Goal: Task Accomplishment & Management: Manage account settings

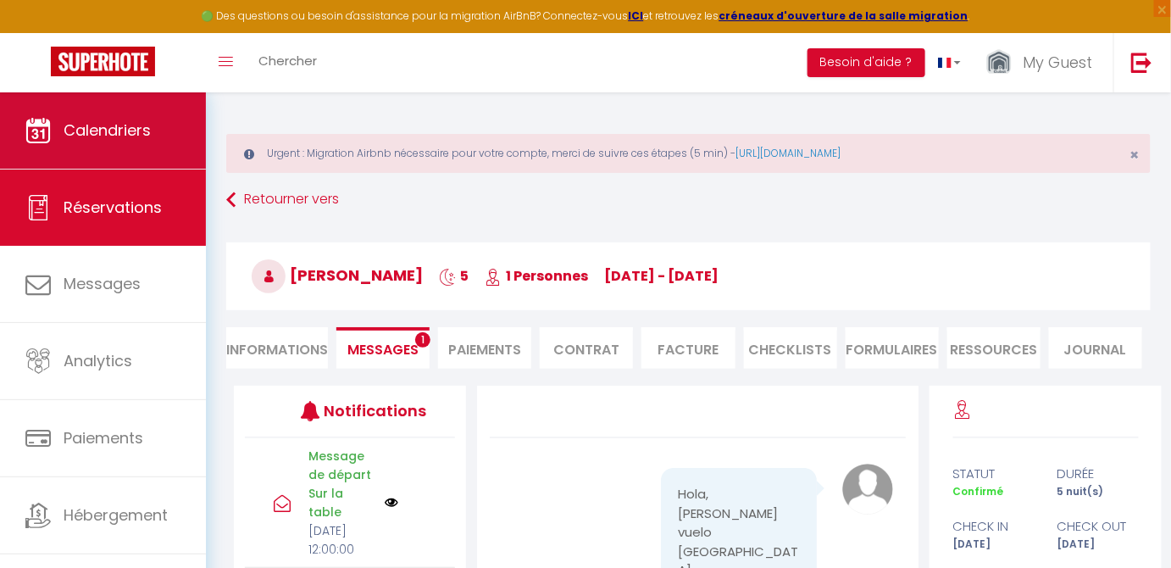
scroll to position [16604, 0]
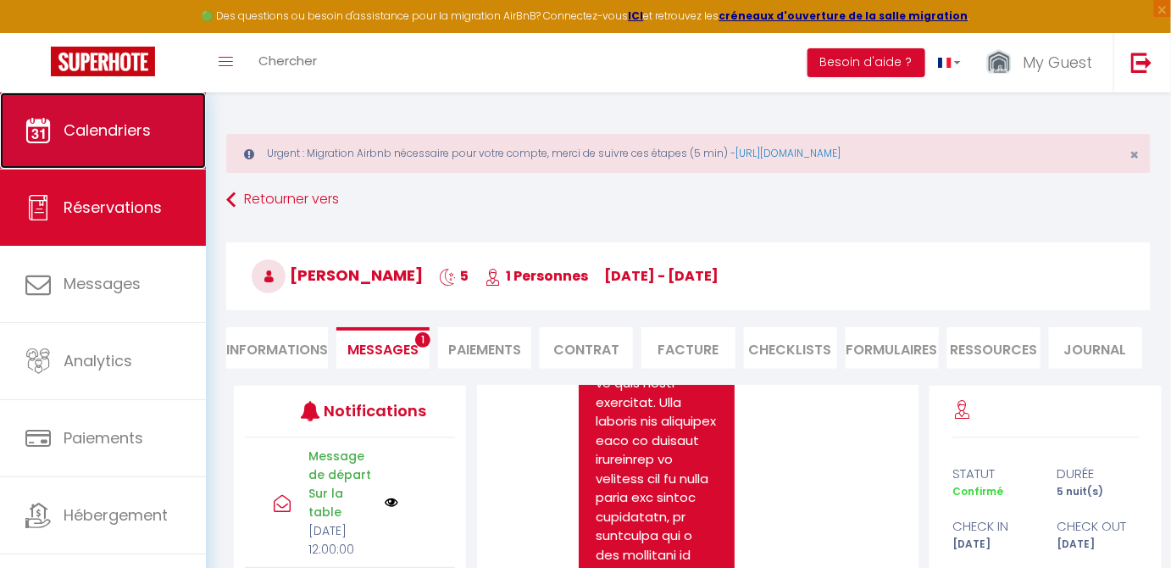
click at [90, 136] on span "Calendriers" at bounding box center [107, 129] width 87 height 21
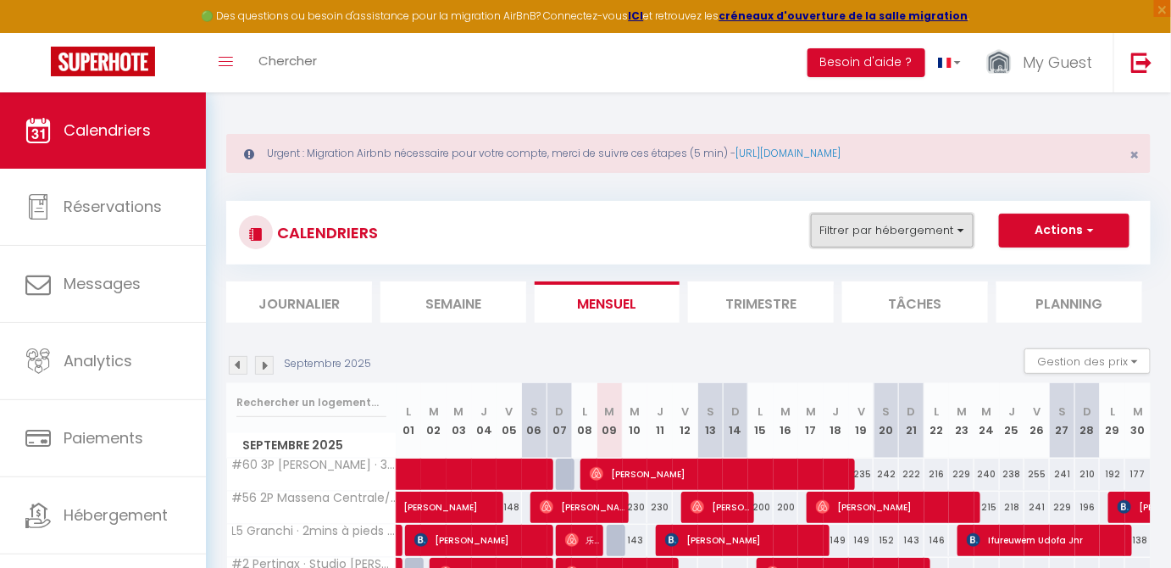
click at [926, 224] on button "Filtrer par hébergement" at bounding box center [892, 230] width 163 height 34
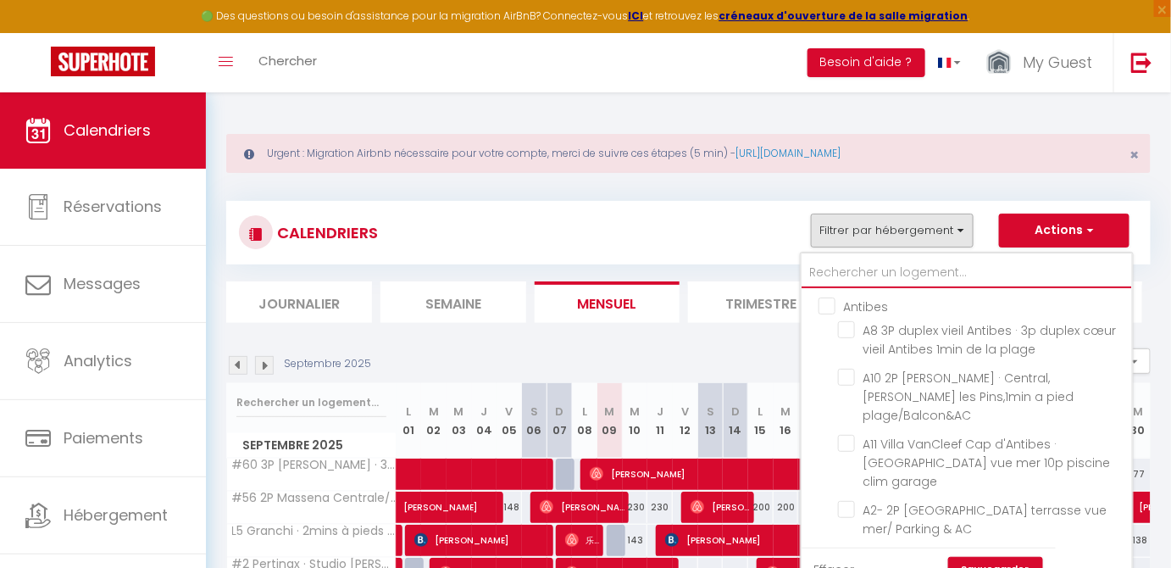
click at [838, 276] on input "text" at bounding box center [966, 273] width 330 height 30
type input "#"
checkbox input "true"
checkbox input "false"
checkbox input "true"
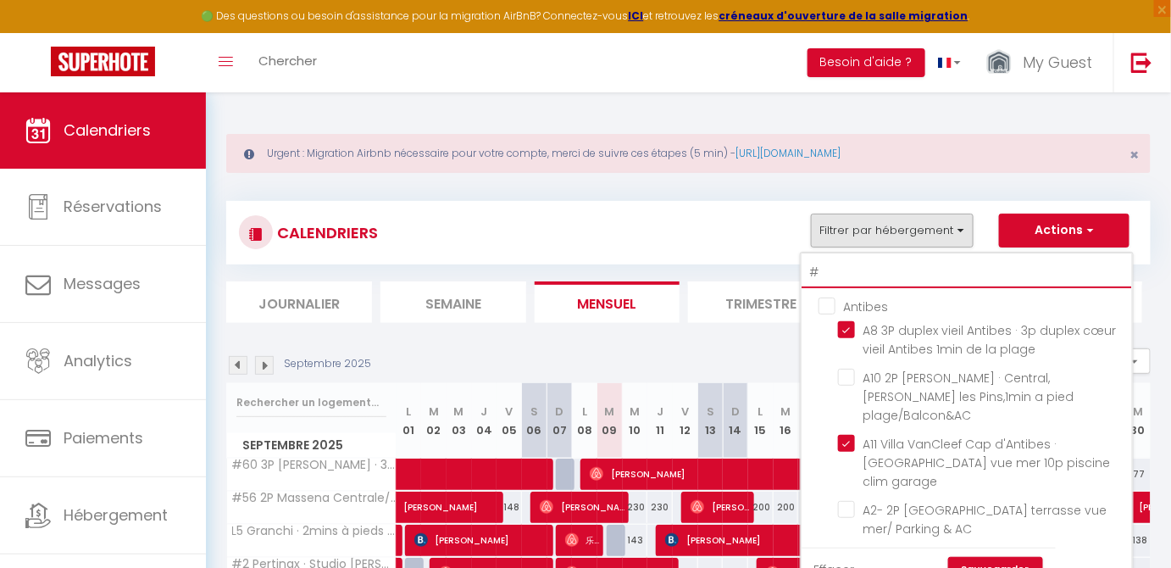
checkbox input "false"
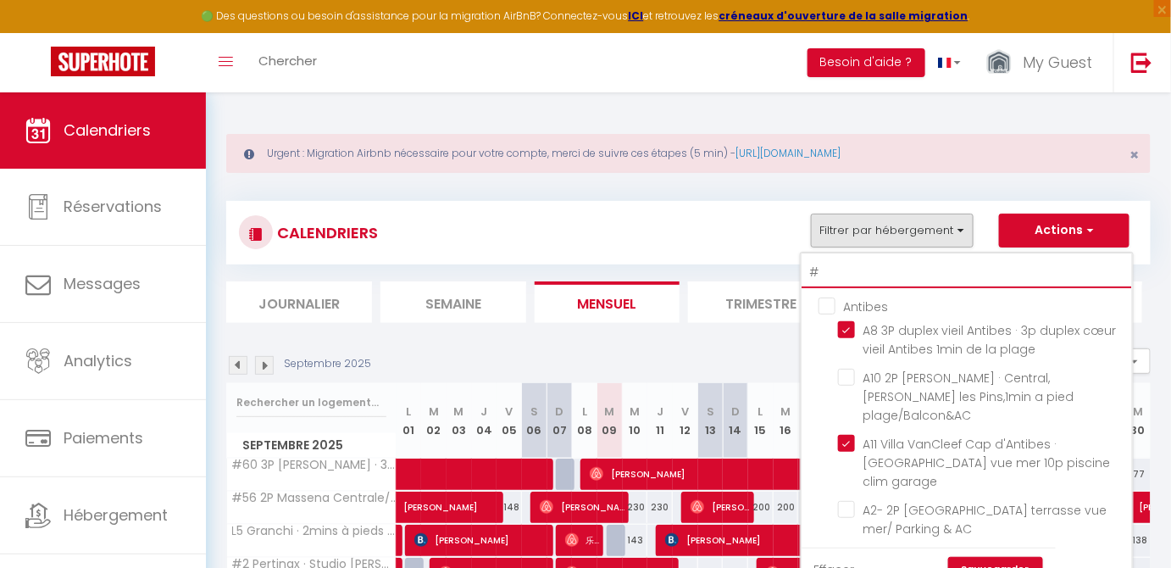
checkbox input "false"
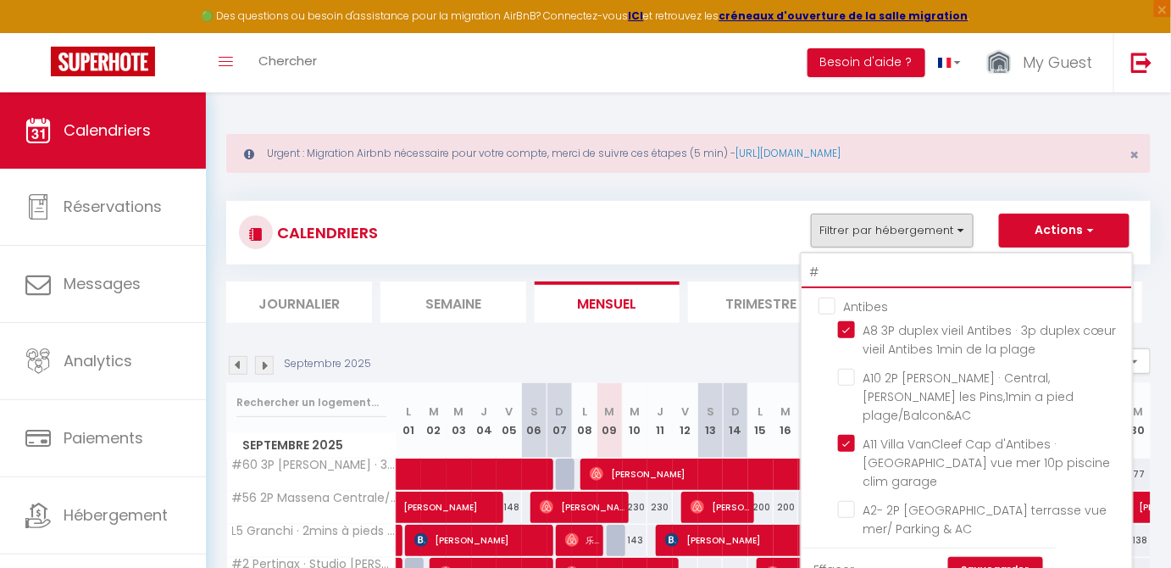
checkbox input "false"
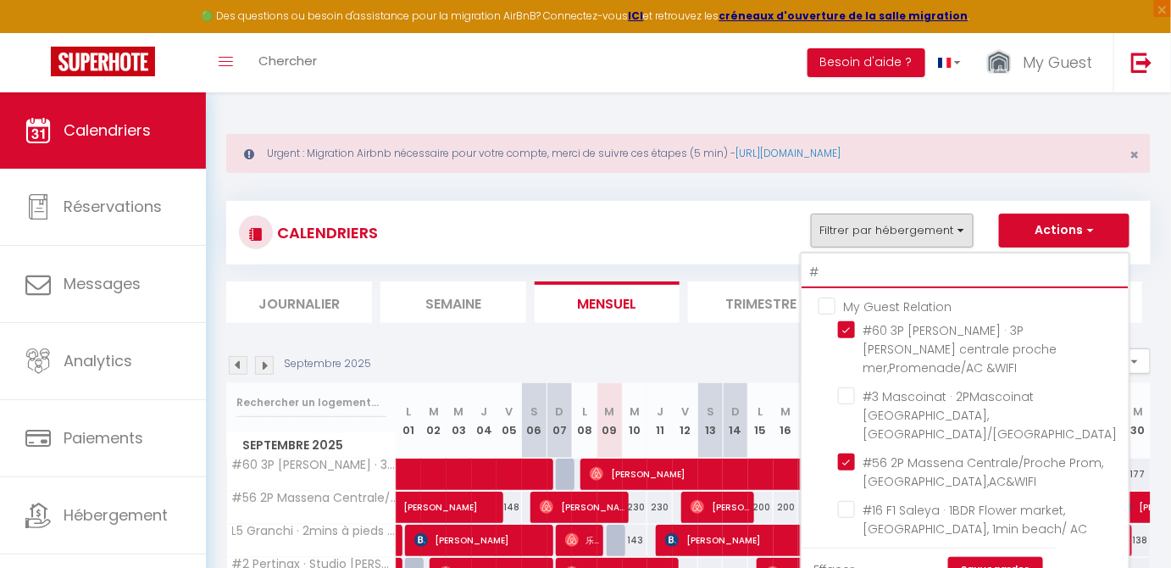
type input "#5"
checkbox input "true"
checkbox input "false"
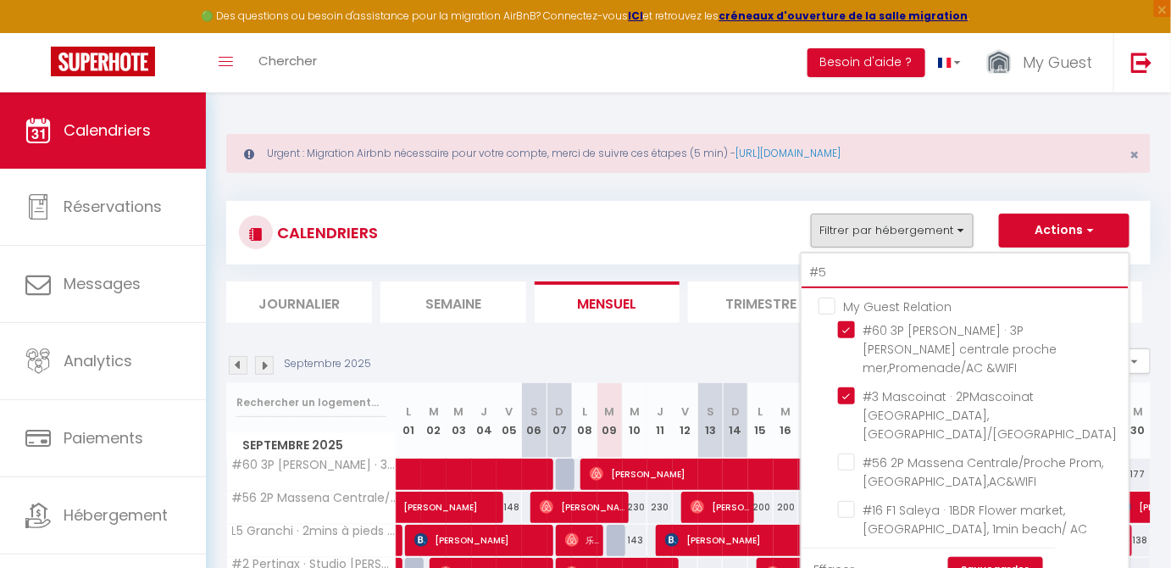
checkbox input "false"
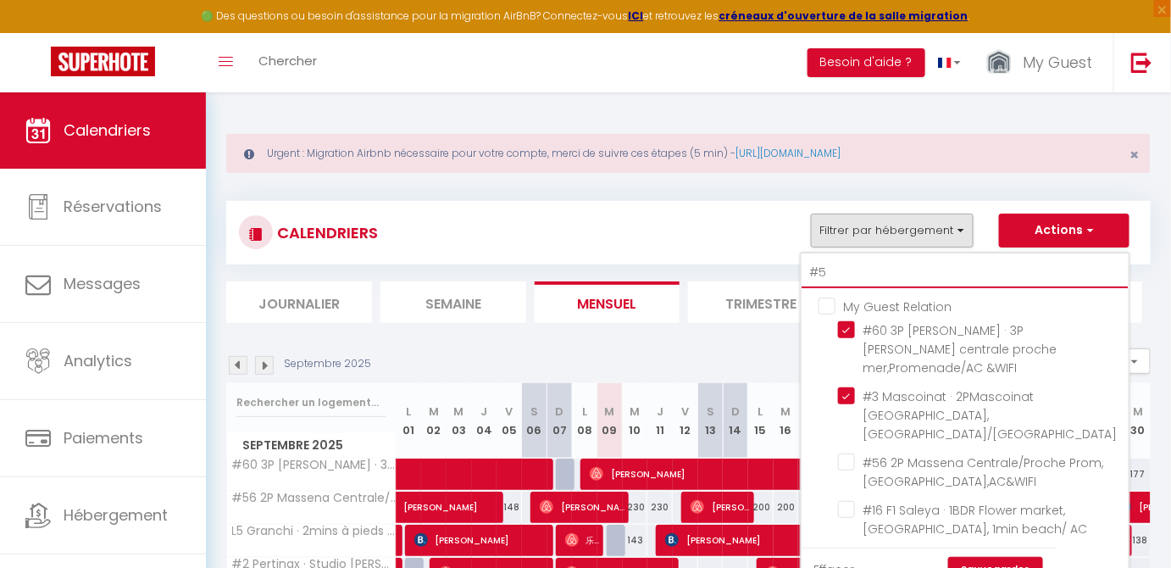
checkbox input "false"
type input "#56"
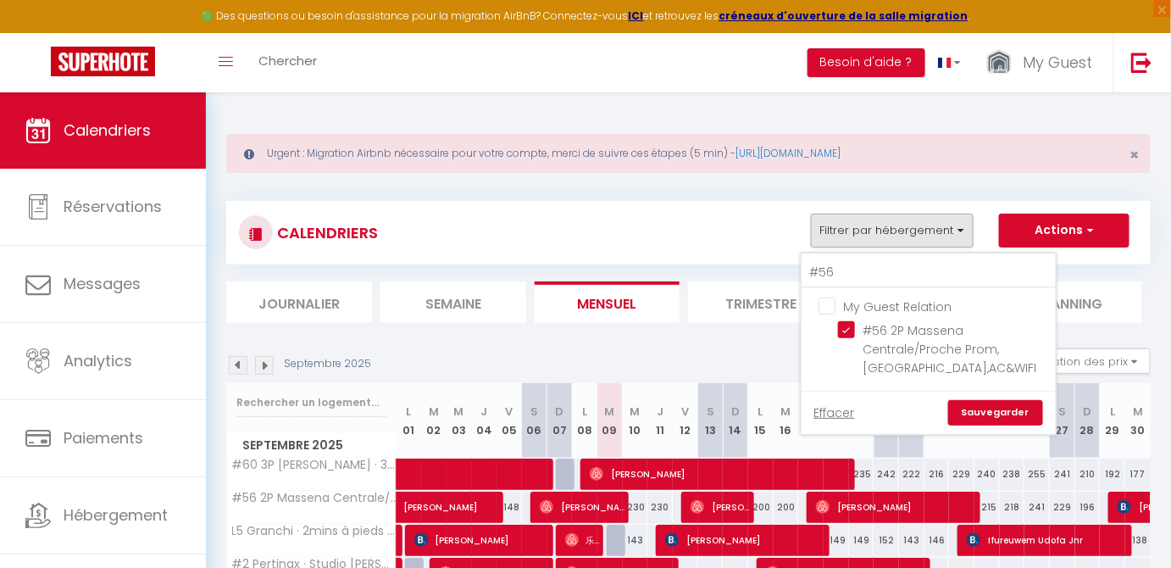
click at [995, 409] on link "Sauvegarder" at bounding box center [995, 412] width 95 height 25
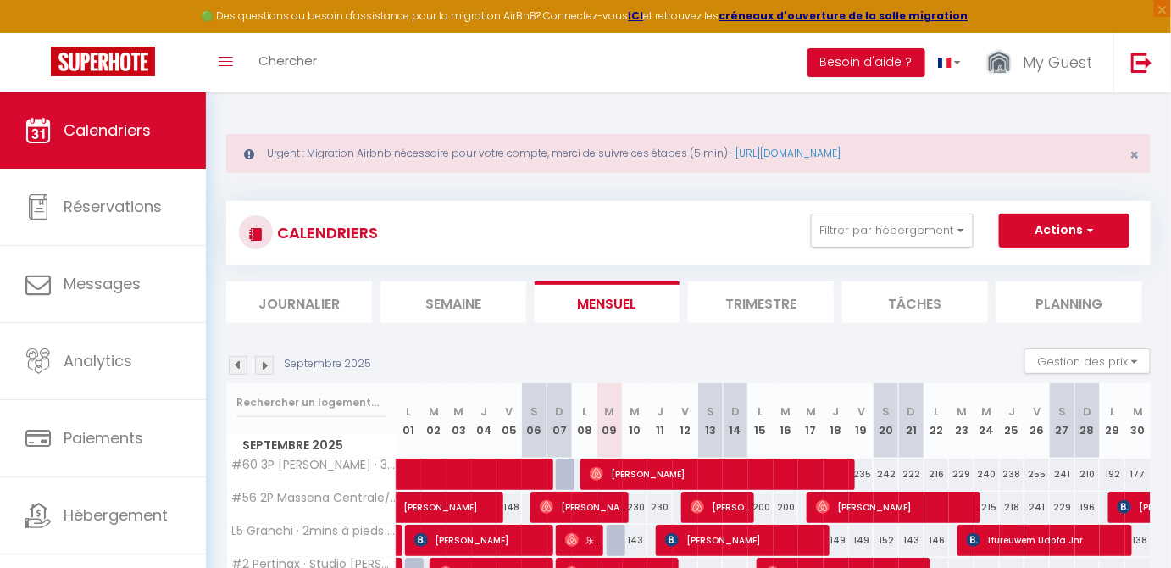
scroll to position [188, 0]
